Goal: Task Accomplishment & Management: Manage account settings

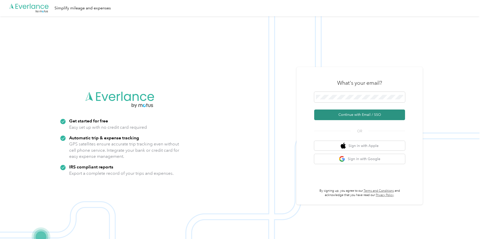
click at [342, 118] on button "Continue with Email / SSO" at bounding box center [359, 114] width 91 height 11
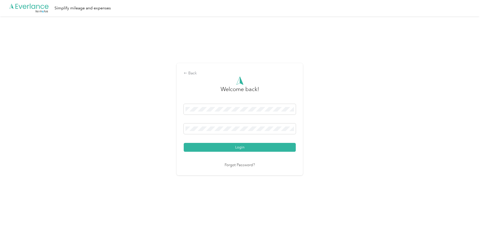
click at [236, 149] on button "Login" at bounding box center [240, 147] width 112 height 9
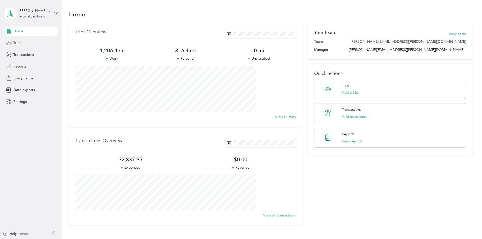
click at [9, 41] on icon at bounding box center [8, 42] width 5 height 2
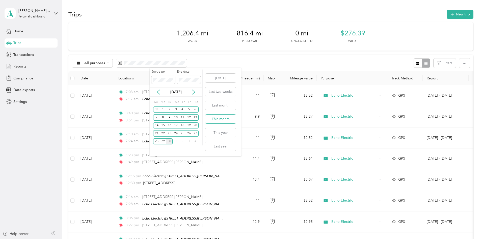
click at [224, 116] on button "This month" at bounding box center [220, 118] width 31 height 9
click at [219, 131] on button "This year" at bounding box center [220, 132] width 31 height 9
click at [226, 118] on button "This month" at bounding box center [220, 118] width 31 height 9
